Goal: Task Accomplishment & Management: Manage account settings

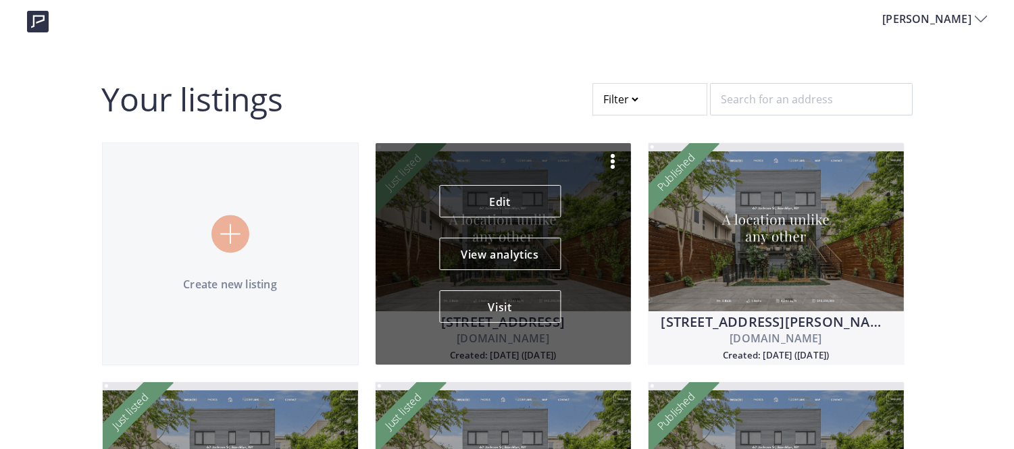
scroll to position [39, 0]
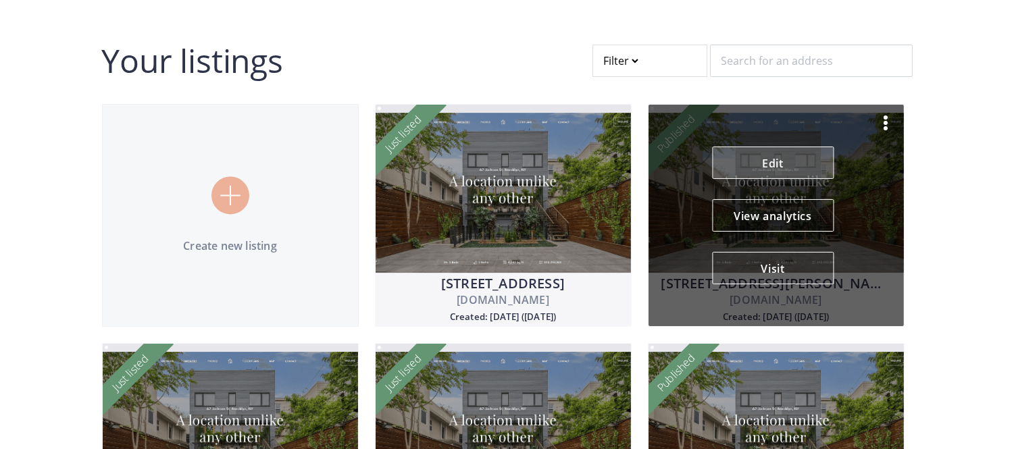
click at [806, 160] on link "Edit" at bounding box center [773, 163] width 122 height 32
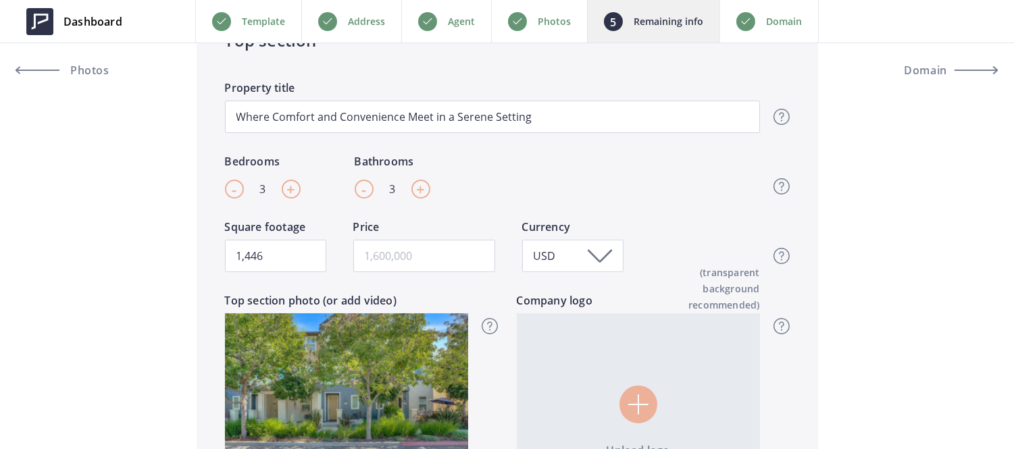
scroll to position [498, 0]
click at [469, 257] on input "text" at bounding box center [424, 257] width 142 height 32
paste input "698,888"
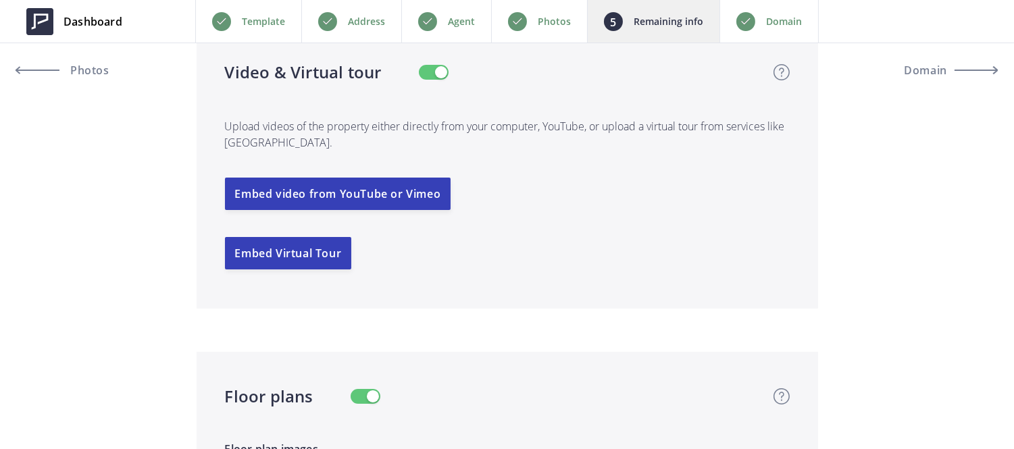
scroll to position [2769, 0]
type input "698,888"
click at [299, 259] on button "Embed Virtual Tour" at bounding box center [288, 252] width 127 height 32
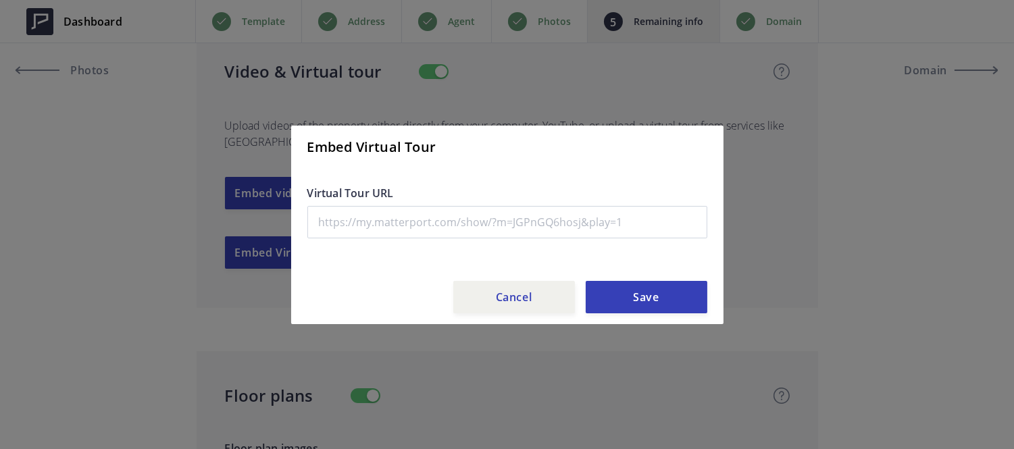
click at [374, 241] on div "Virtual Tour URL" at bounding box center [507, 222] width 400 height 74
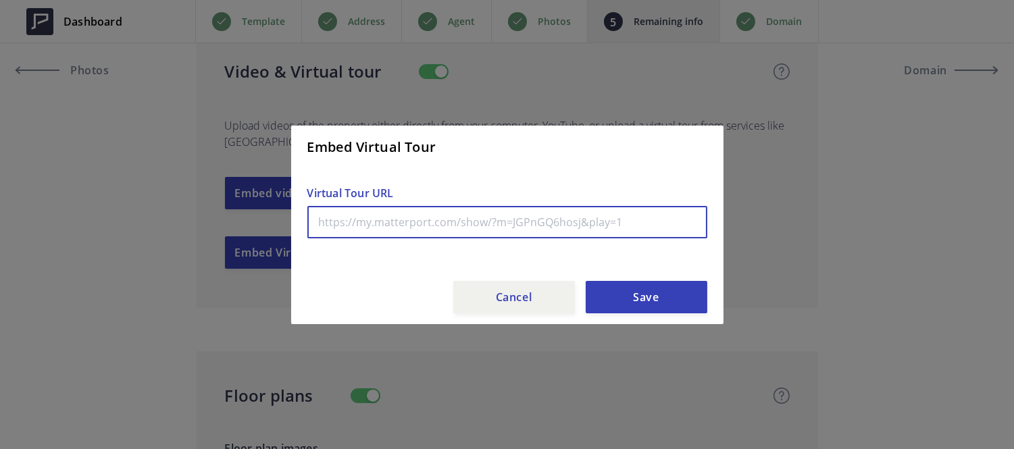
click at [370, 208] on input "text" at bounding box center [507, 222] width 400 height 32
paste input "https://my.matterport.com/show/?m=CN1yoh4QqmD&mls=1"
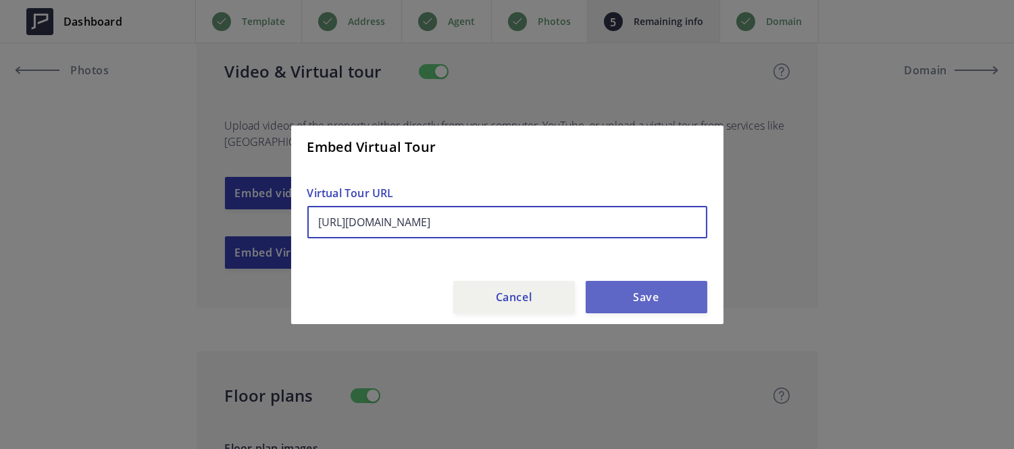
type input "https://my.matterport.com/show/?m=CN1yoh4QqmD&mls=1"
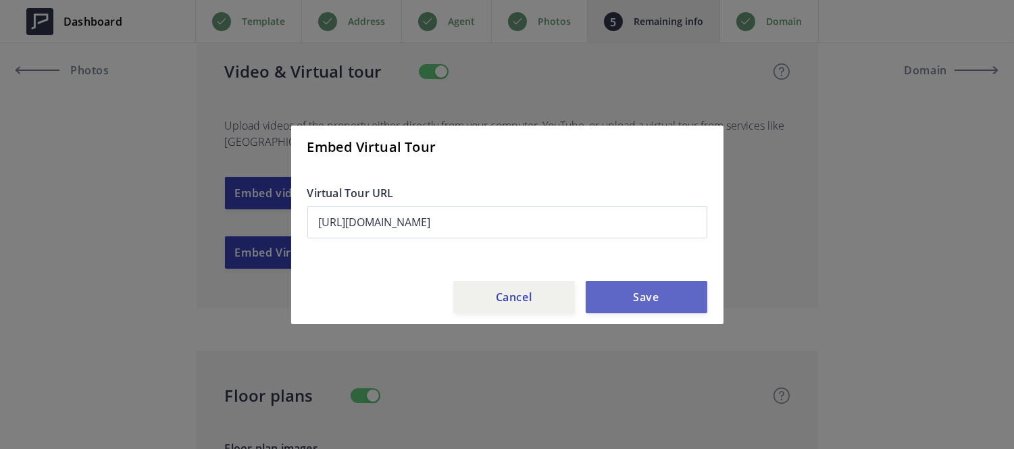
click at [640, 312] on button "Save" at bounding box center [647, 297] width 122 height 32
type input "698,888"
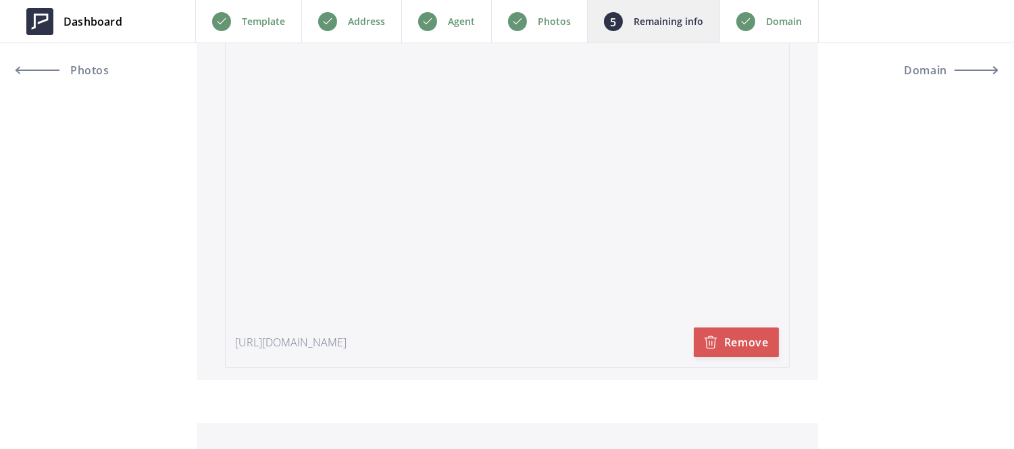
scroll to position [3003, 0]
click at [528, 22] on div "Photos" at bounding box center [539, 21] width 96 height 43
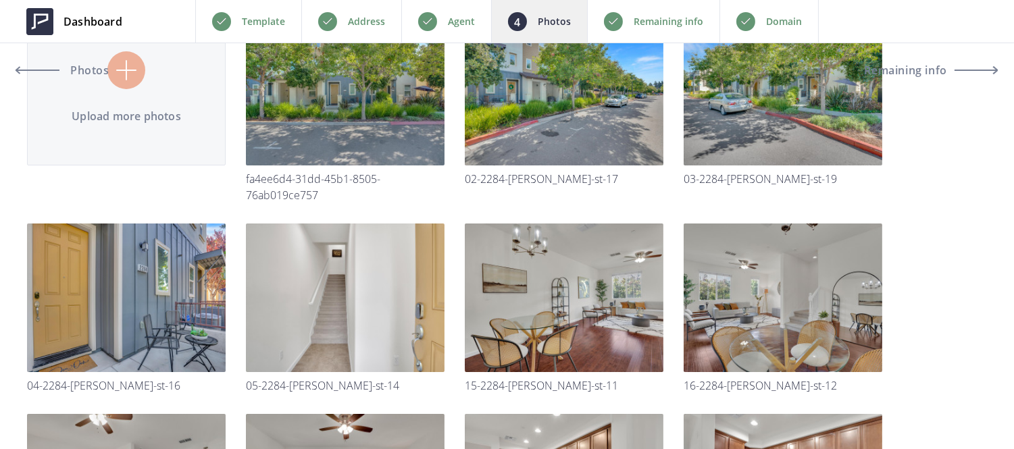
scroll to position [170, 0]
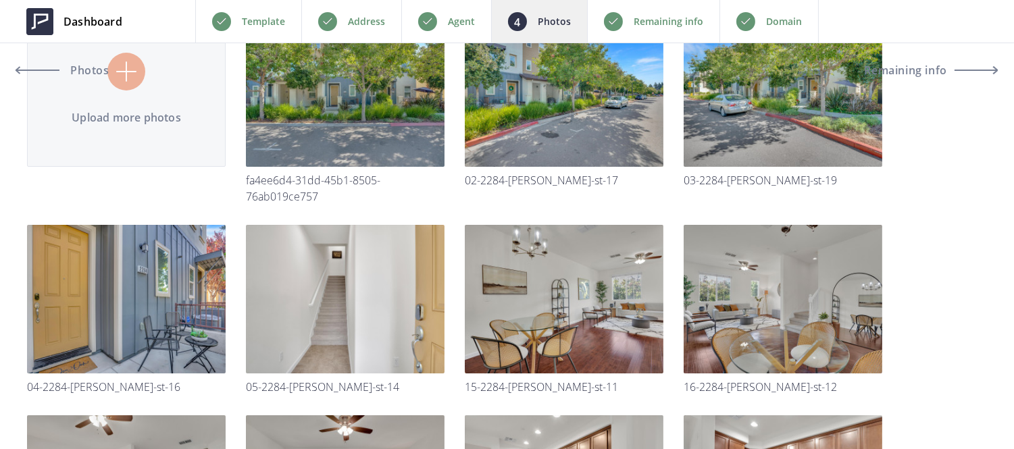
type input "C:\fakepath\07-2284-Morrow-St-7.jpg"
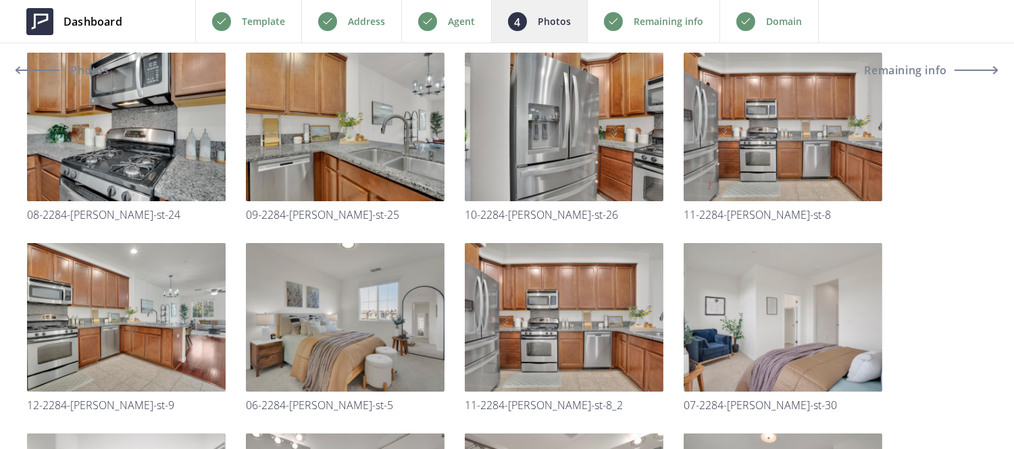
scroll to position [724, 0]
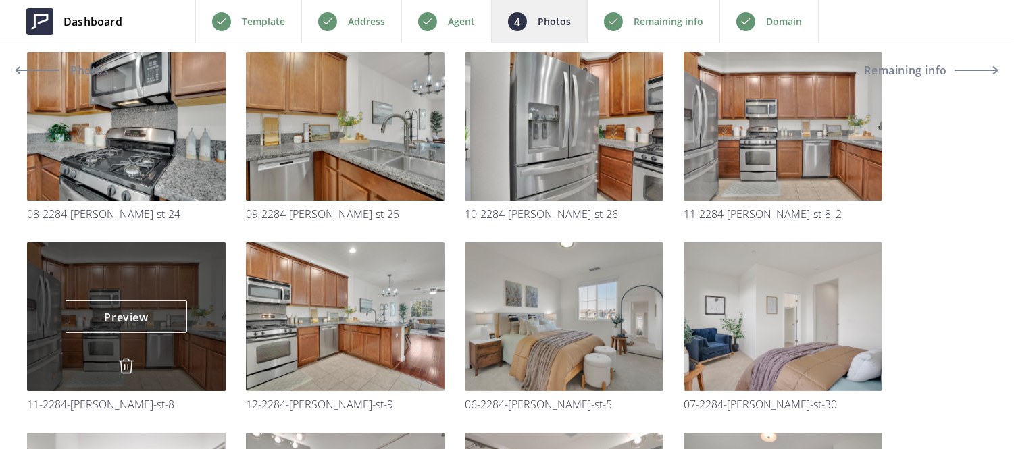
click at [120, 366] on img at bounding box center [126, 366] width 16 height 16
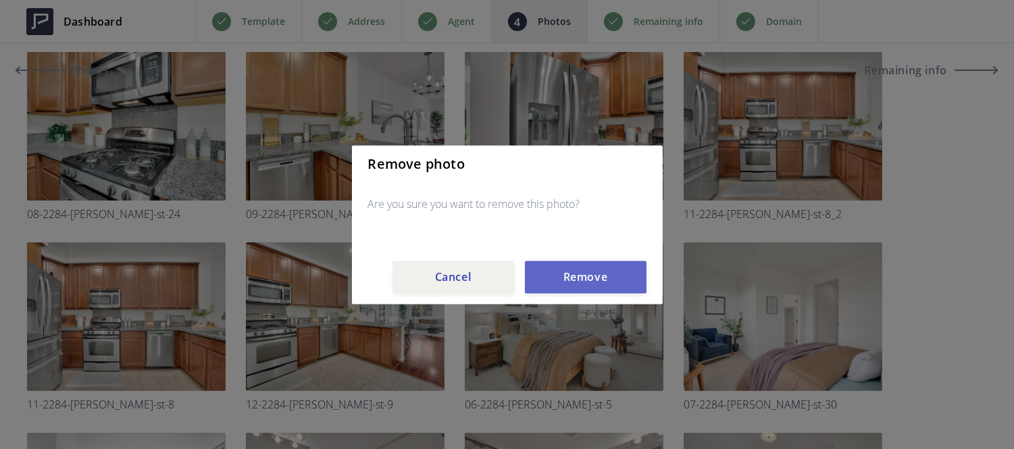
click at [576, 288] on button "Remove" at bounding box center [586, 277] width 122 height 32
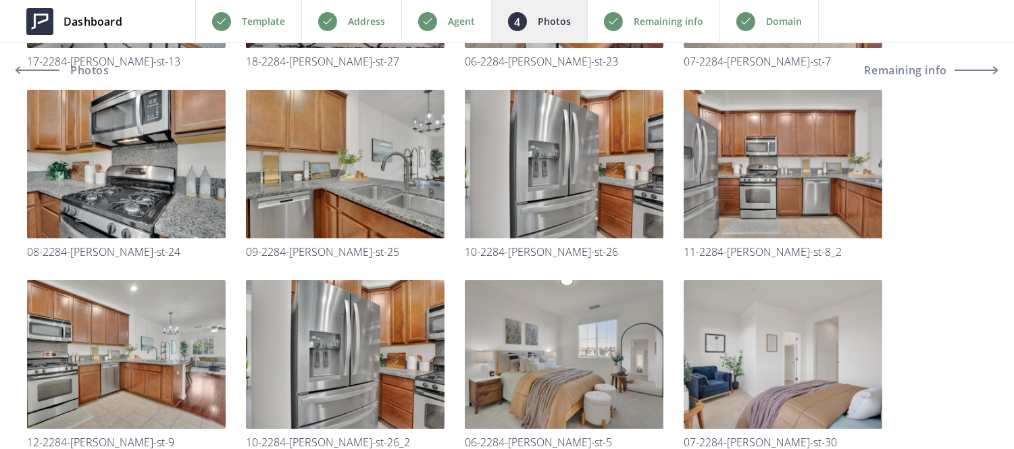
scroll to position [686, 0]
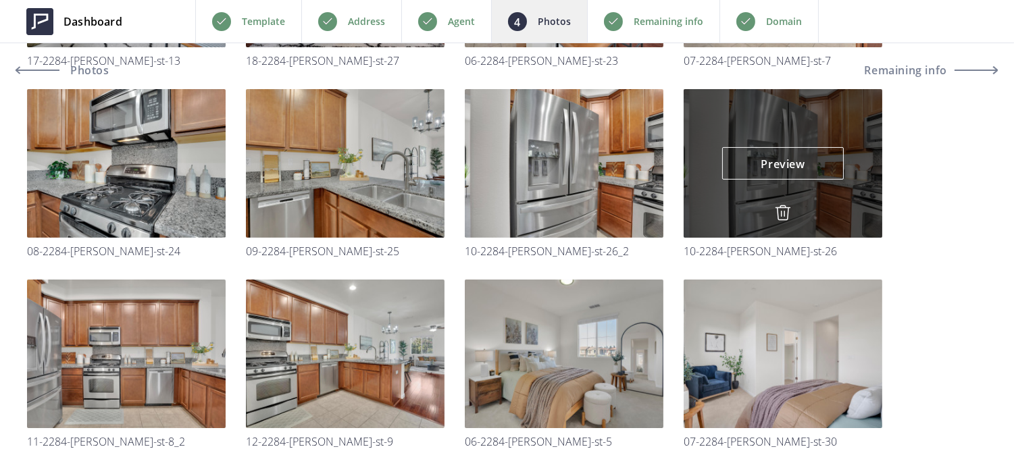
click at [784, 216] on img at bounding box center [783, 213] width 16 height 16
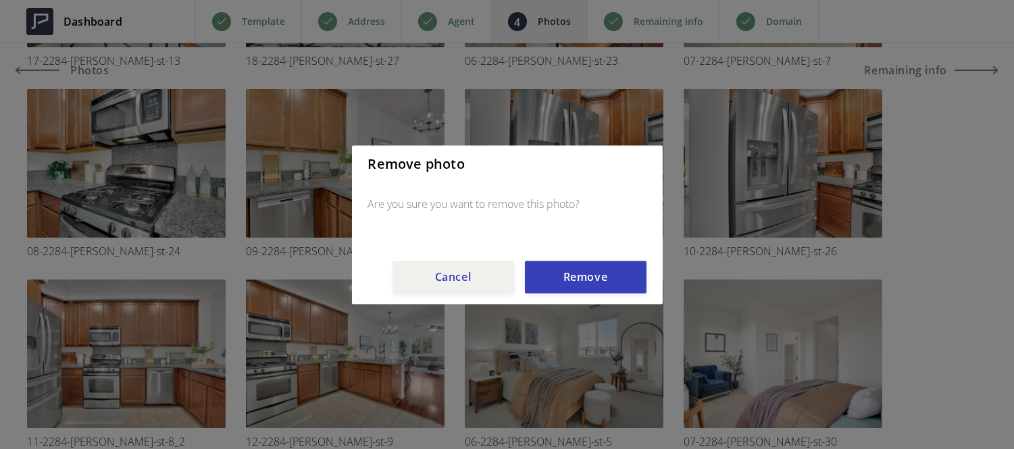
click at [603, 294] on div "Remove photo Are you sure you want to remove this photo? Cancel Remove" at bounding box center [507, 224] width 311 height 159
click at [604, 282] on button "Remove" at bounding box center [586, 277] width 122 height 32
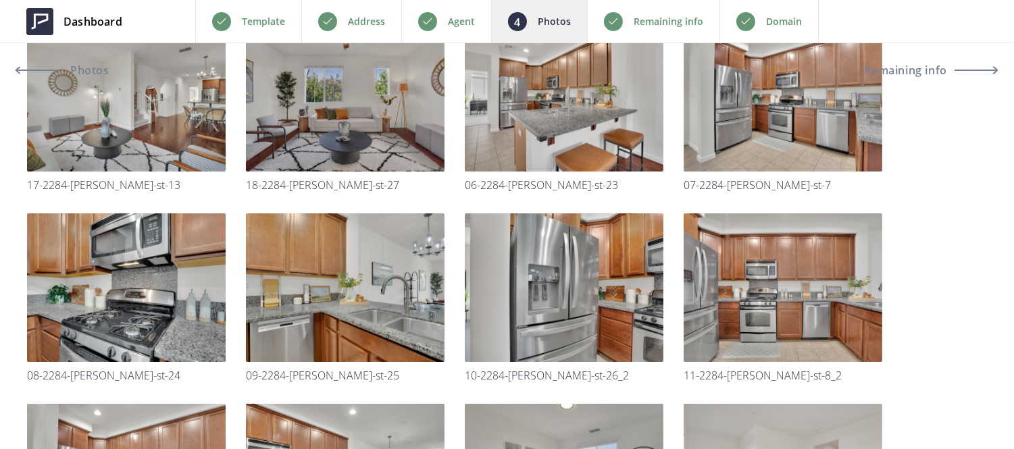
scroll to position [561, 0]
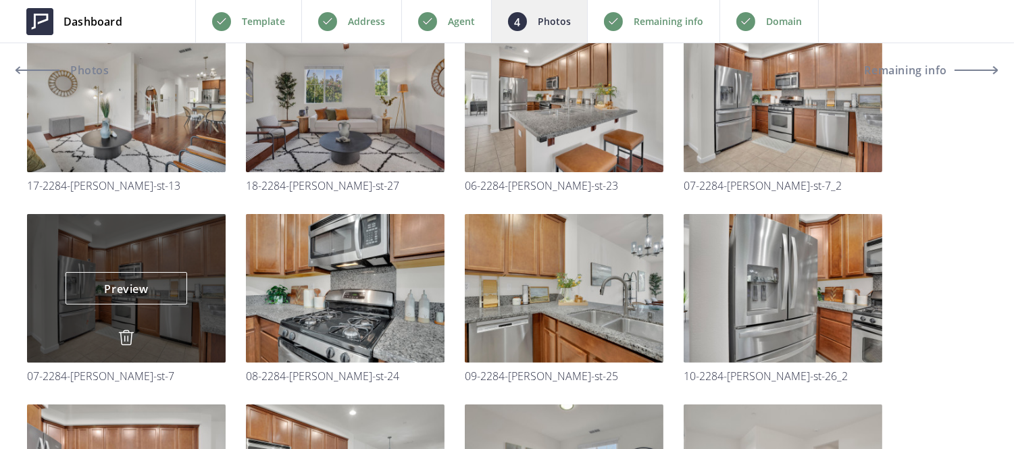
click at [122, 335] on img at bounding box center [126, 338] width 16 height 16
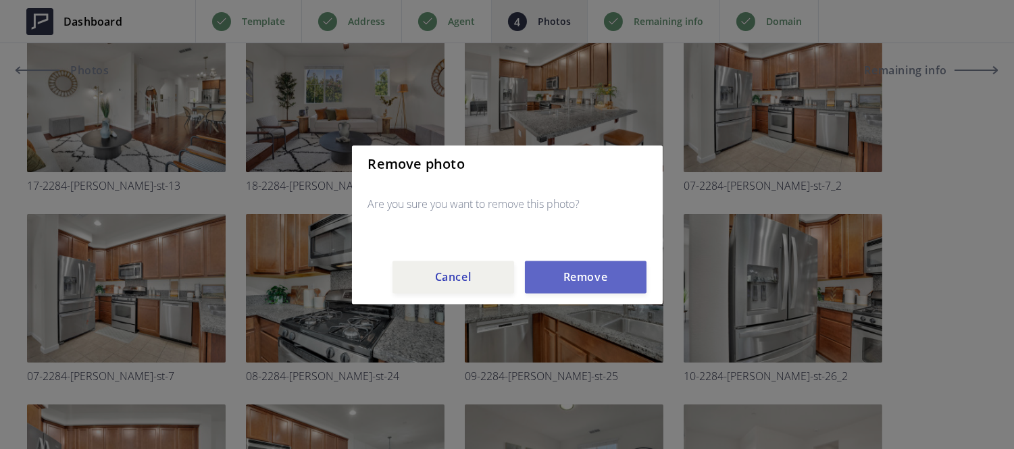
click at [572, 278] on button "Remove" at bounding box center [586, 277] width 122 height 32
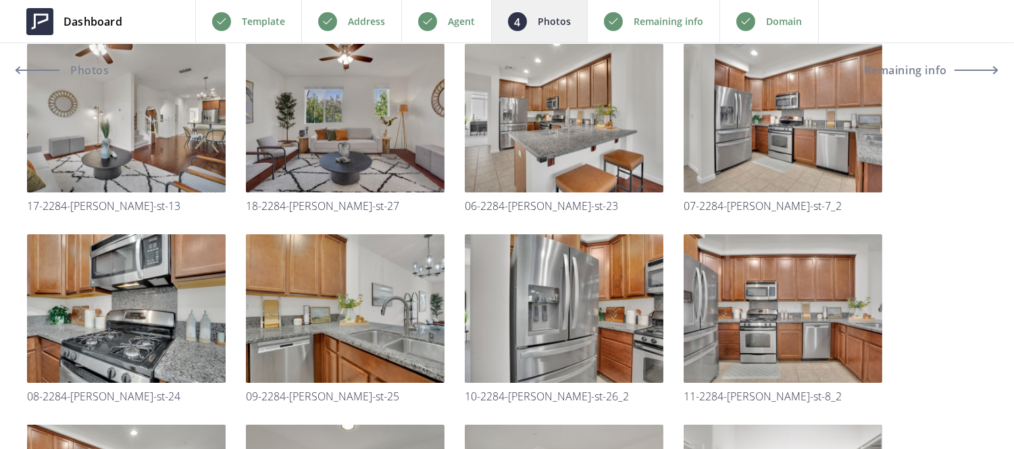
scroll to position [374, 0]
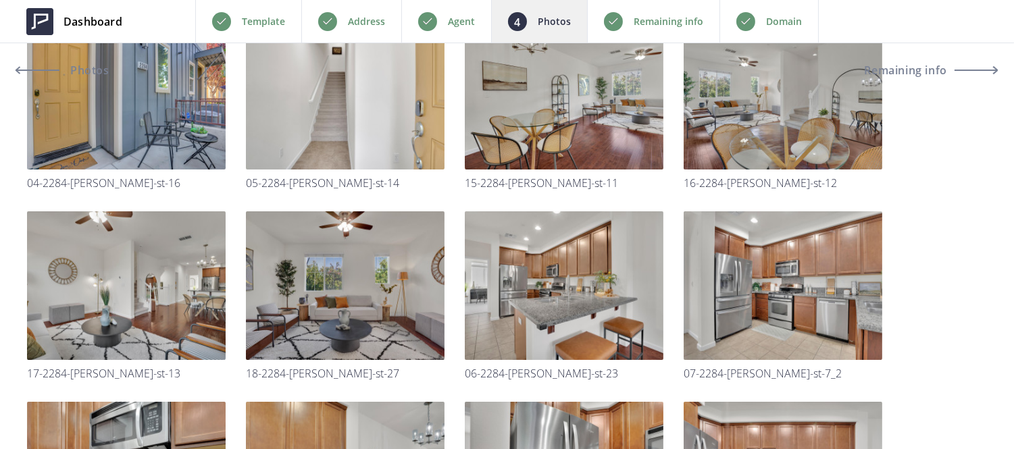
click at [751, 9] on div "Domain" at bounding box center [769, 21] width 99 height 43
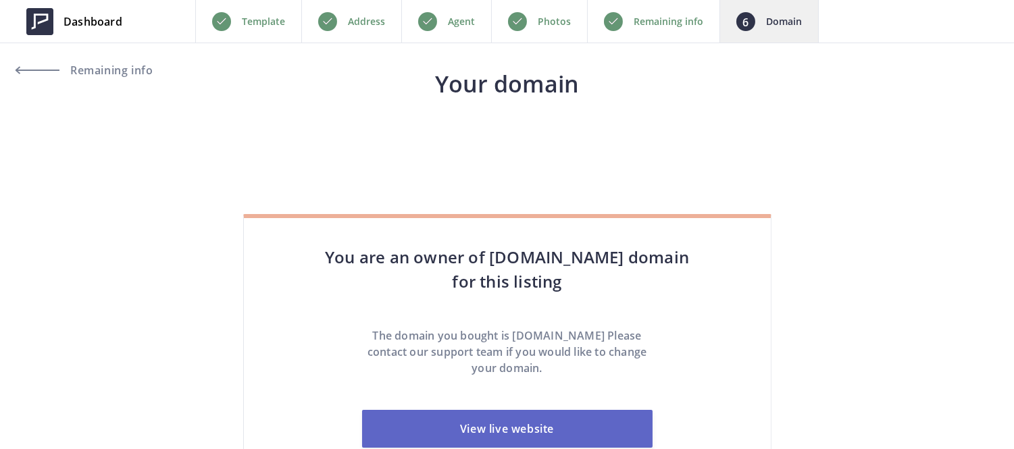
click at [518, 434] on link "View live website" at bounding box center [507, 429] width 291 height 38
